Goal: Download file/media

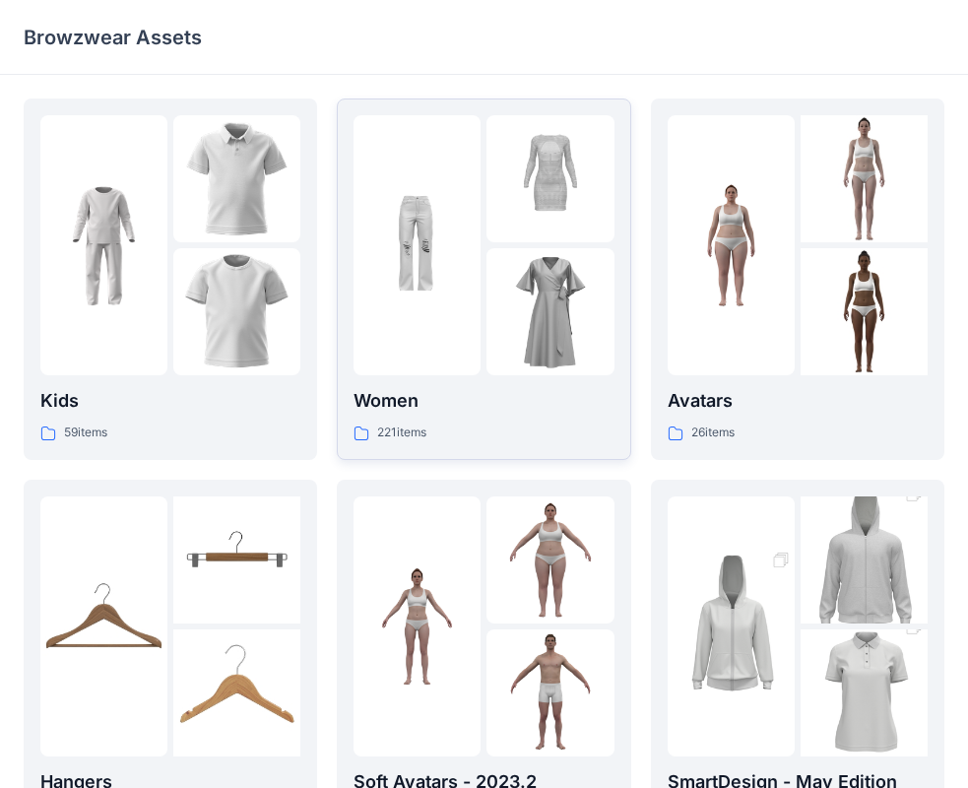
click at [430, 212] on img at bounding box center [416, 245] width 127 height 127
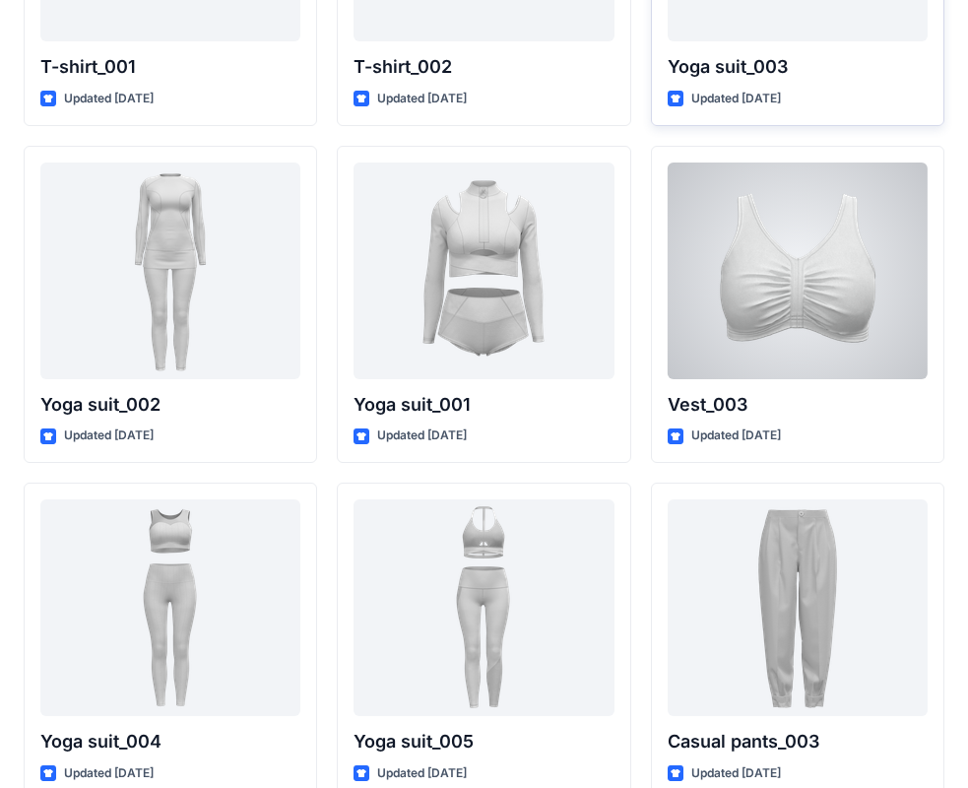
scroll to position [10768, 0]
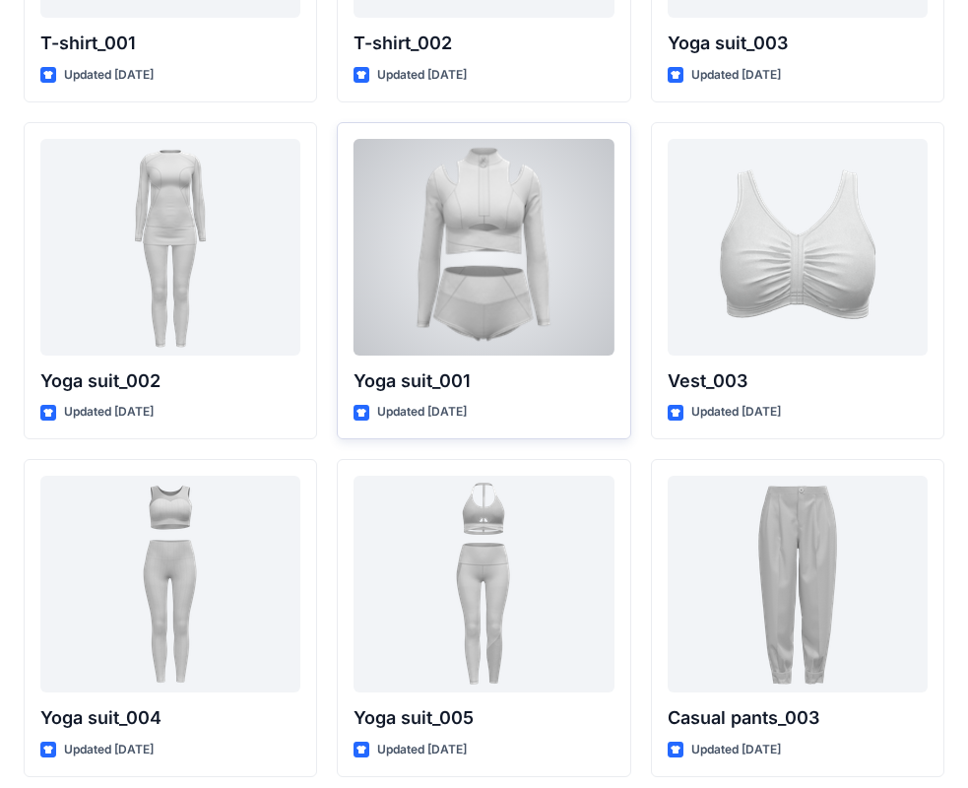
click at [576, 282] on div at bounding box center [483, 247] width 260 height 217
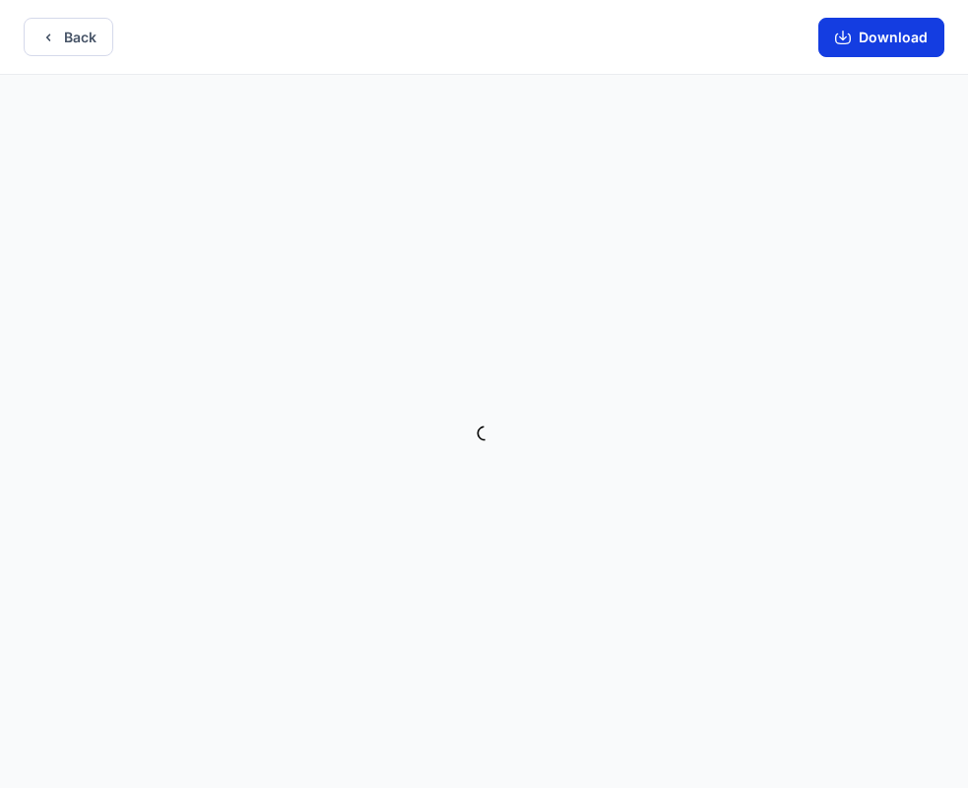
click at [846, 52] on button "Download" at bounding box center [881, 37] width 126 height 39
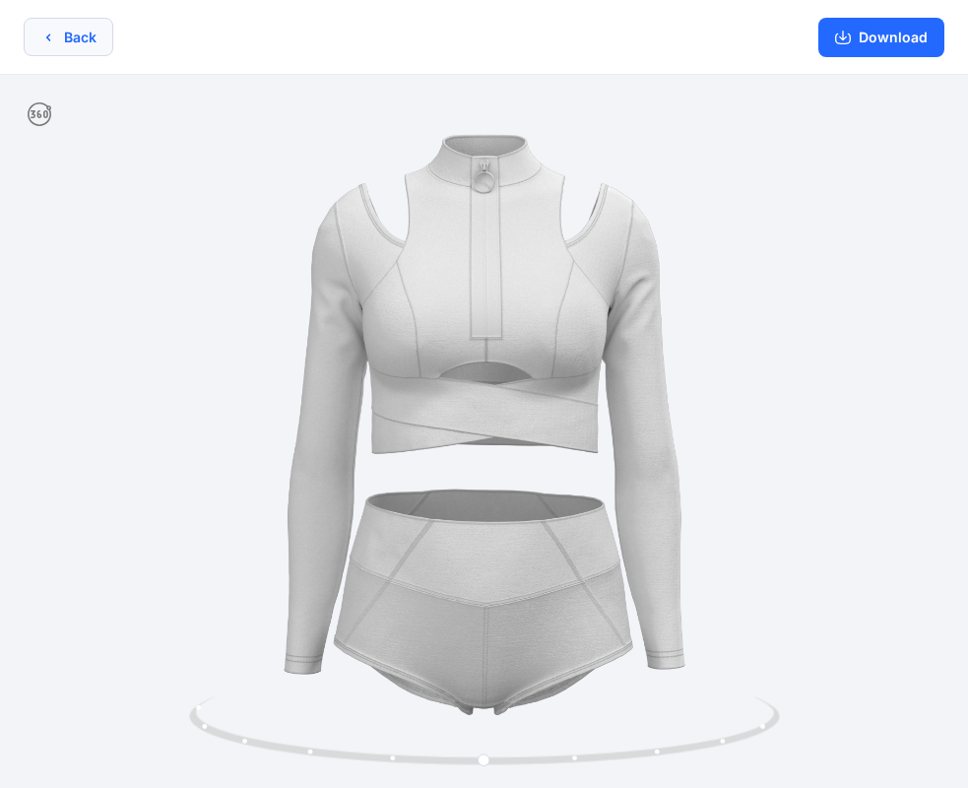
click at [98, 49] on button "Back" at bounding box center [69, 37] width 90 height 38
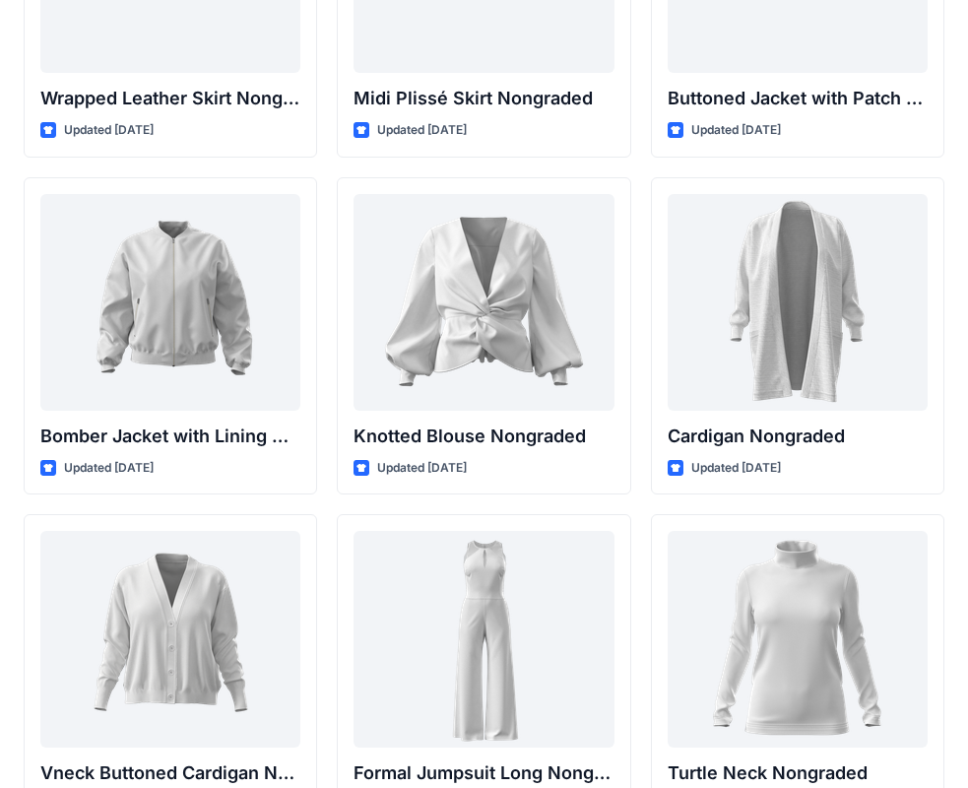
scroll to position [18270, 0]
